Goal: Task Accomplishment & Management: Use online tool/utility

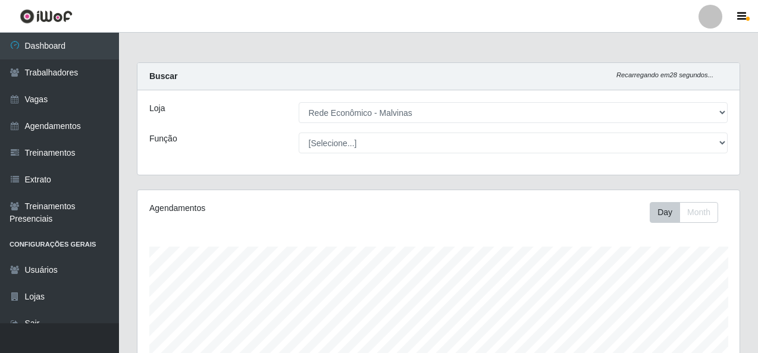
select select "194"
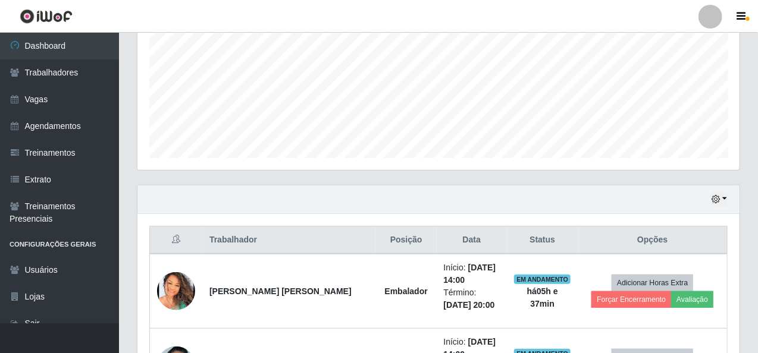
scroll to position [247, 602]
click at [598, 192] on div "Hoje 1 dia 3 dias 1 Semana Não encerrados" at bounding box center [438, 200] width 602 height 29
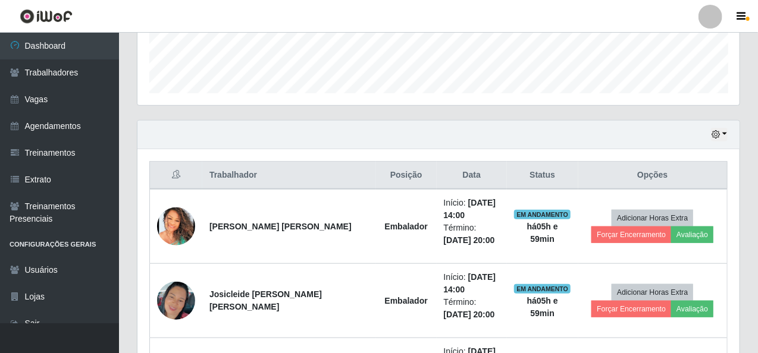
scroll to position [446, 0]
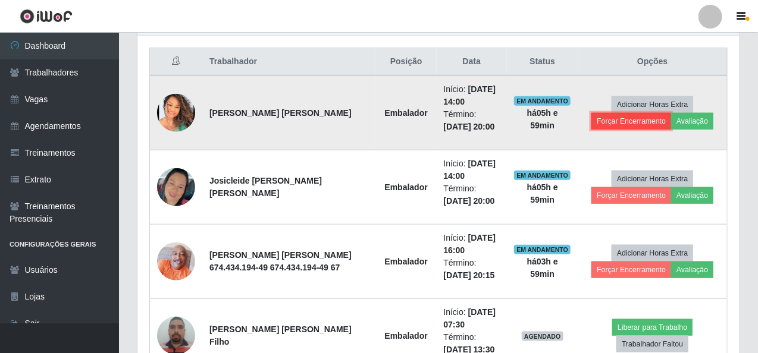
click at [640, 120] on button "Forçar Encerramento" at bounding box center [631, 121] width 80 height 17
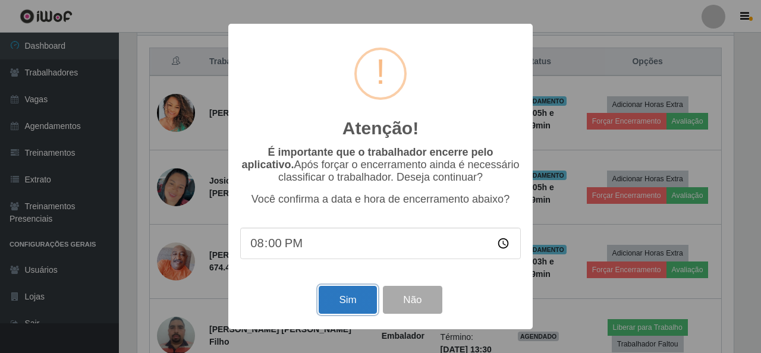
click at [347, 305] on button "Sim" at bounding box center [348, 300] width 58 height 28
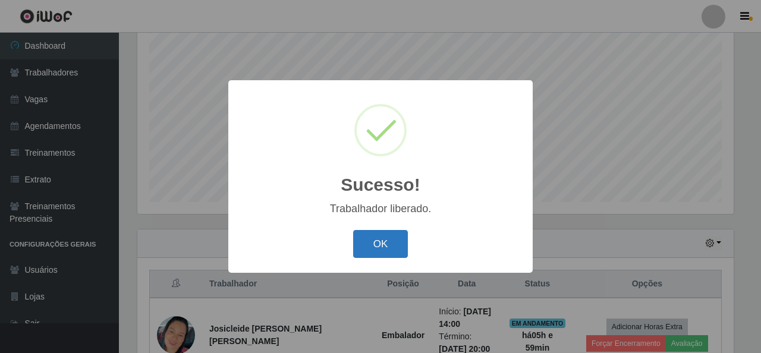
click at [383, 240] on button "OK" at bounding box center [380, 244] width 55 height 28
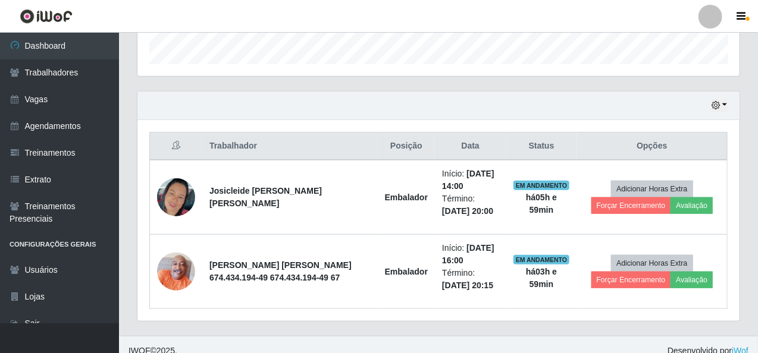
scroll to position [371, 0]
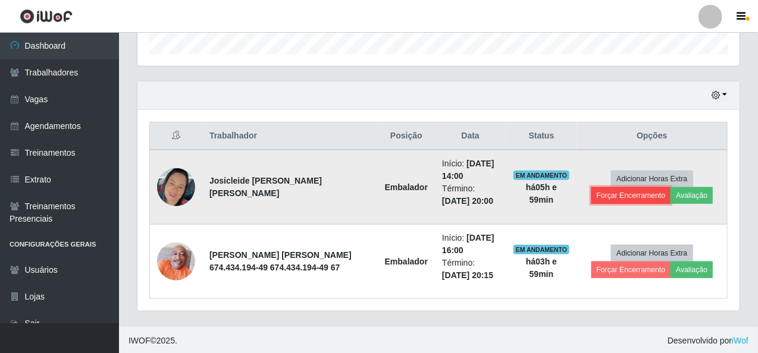
click at [635, 192] on button "Forçar Encerramento" at bounding box center [631, 195] width 80 height 17
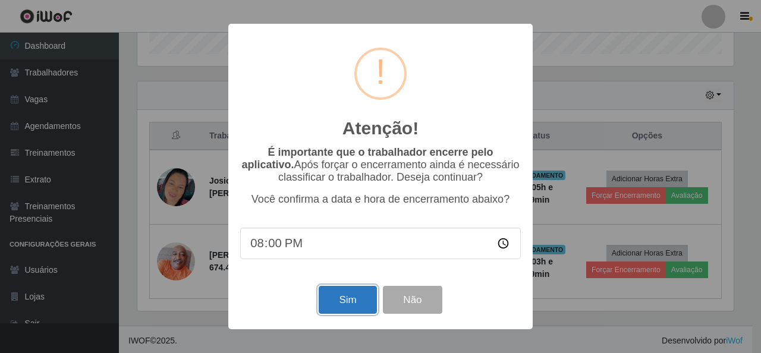
click at [342, 311] on button "Sim" at bounding box center [348, 300] width 58 height 28
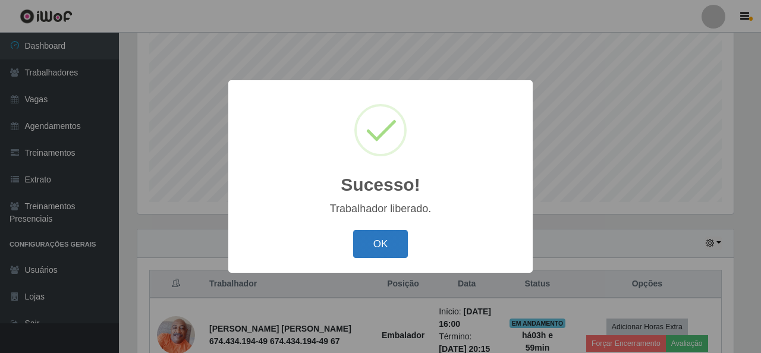
click at [378, 237] on button "OK" at bounding box center [380, 244] width 55 height 28
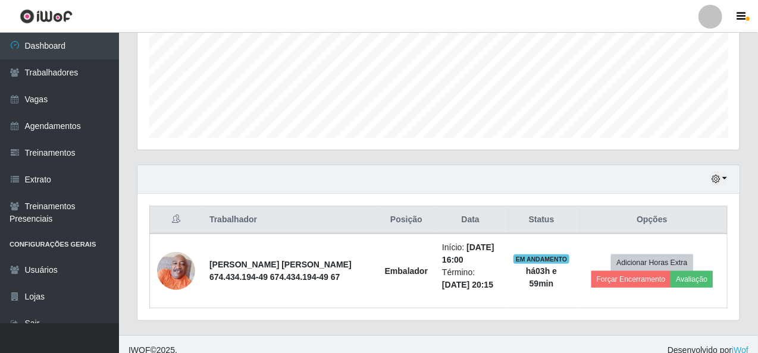
scroll to position [297, 0]
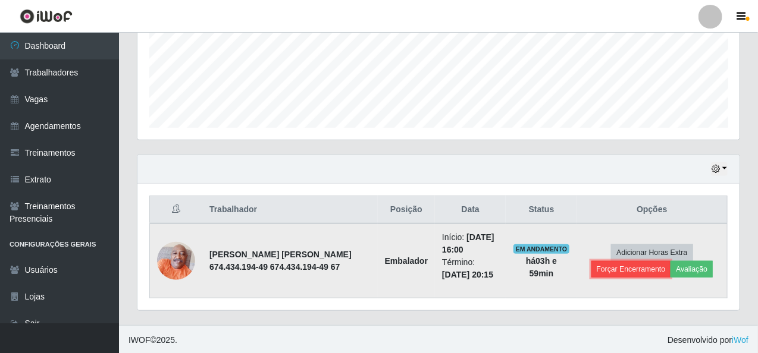
click at [612, 267] on button "Forçar Encerramento" at bounding box center [631, 269] width 80 height 17
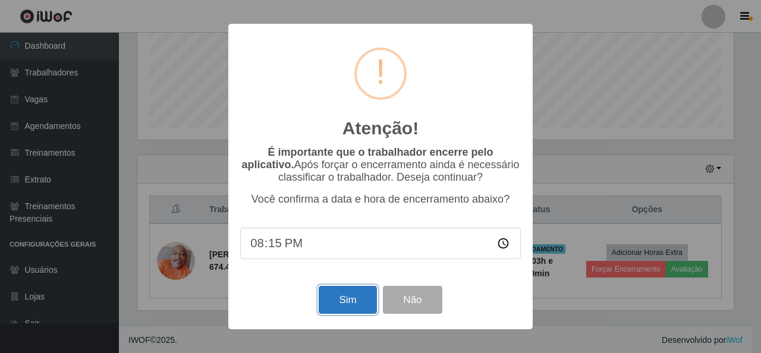
click at [340, 298] on button "Sim" at bounding box center [348, 300] width 58 height 28
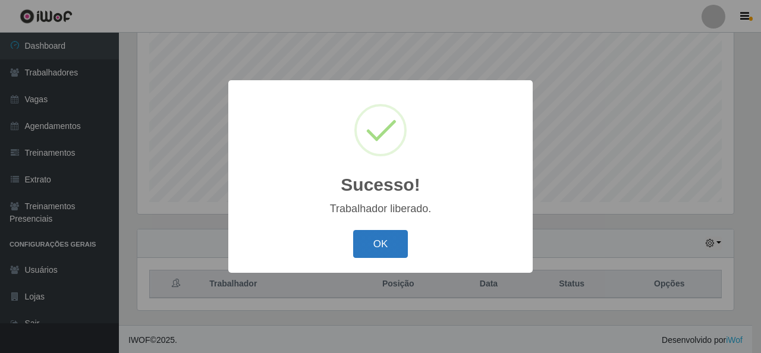
click at [390, 242] on button "OK" at bounding box center [380, 244] width 55 height 28
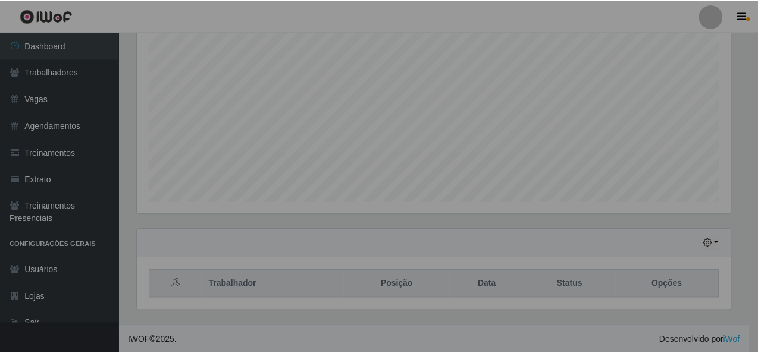
scroll to position [0, 0]
